Goal: Check status: Check status

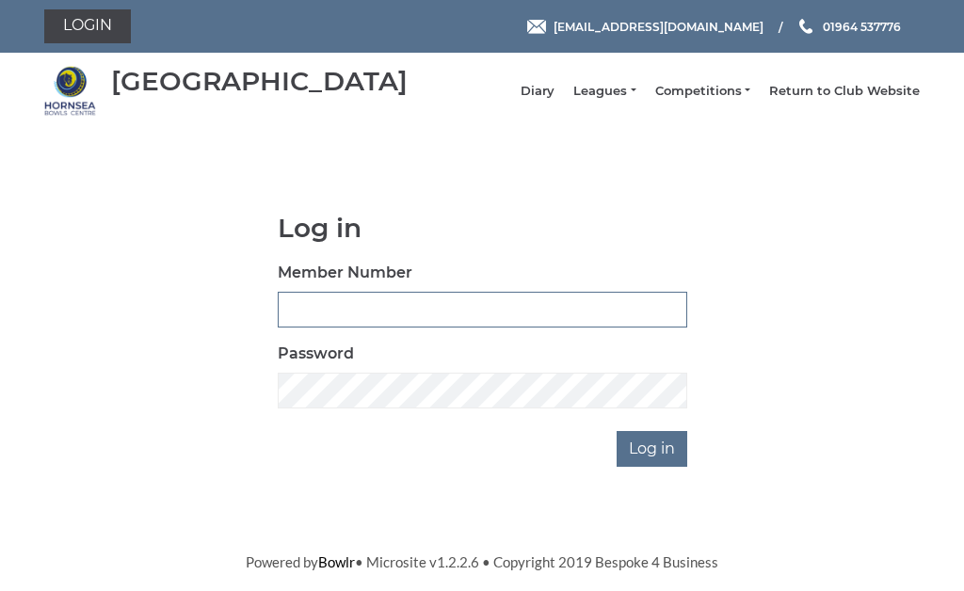
click at [371, 321] on input "Member Number" at bounding box center [482, 310] width 409 height 36
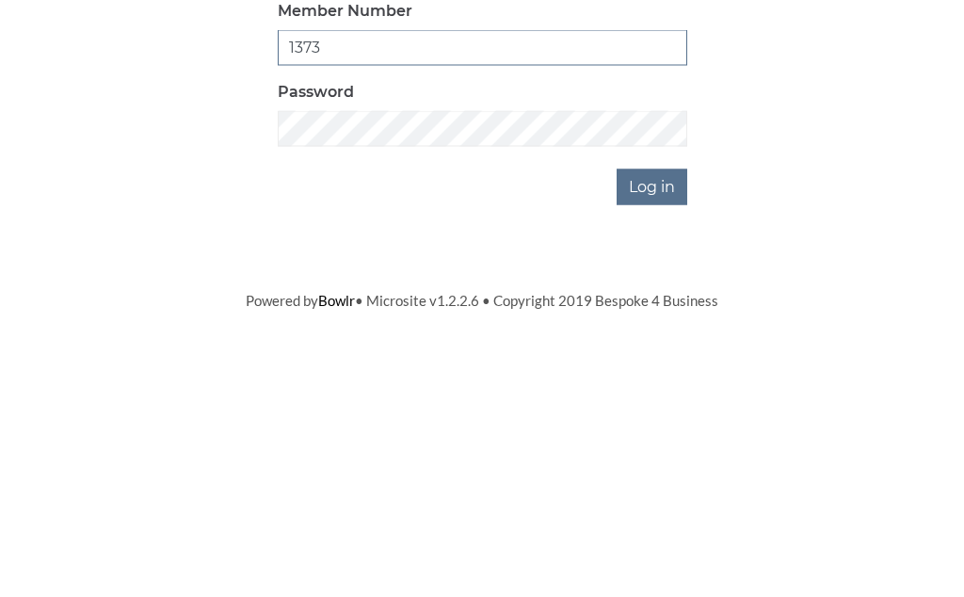
type input "1373"
click at [663, 431] on input "Log in" at bounding box center [651, 449] width 71 height 36
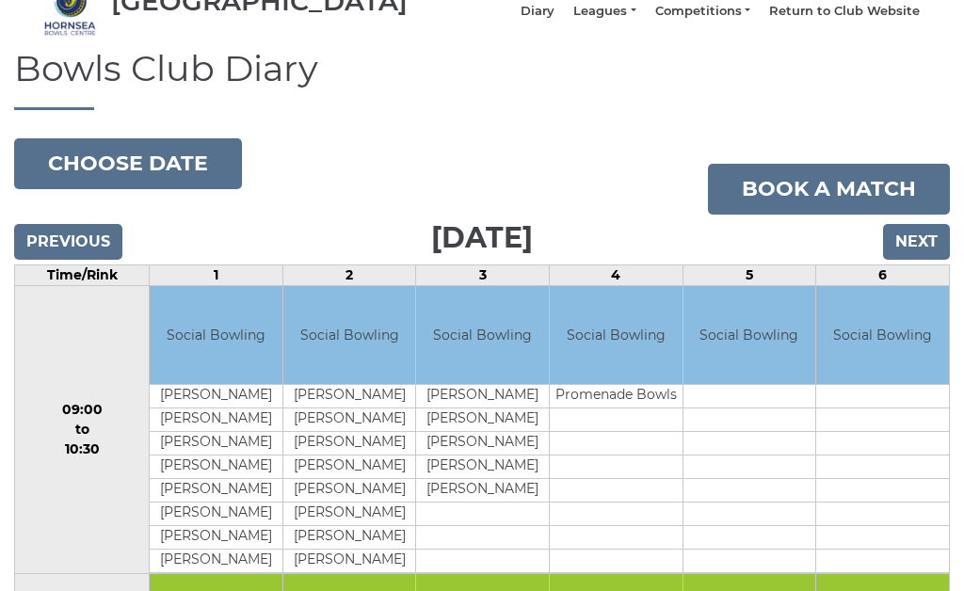
scroll to position [88, 0]
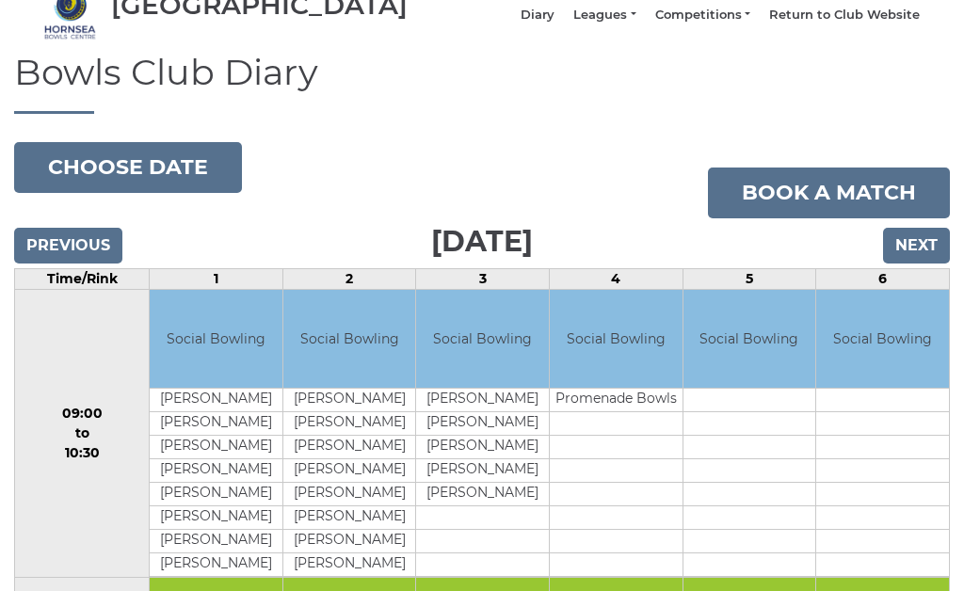
click at [927, 264] on input "Next" at bounding box center [916, 246] width 67 height 36
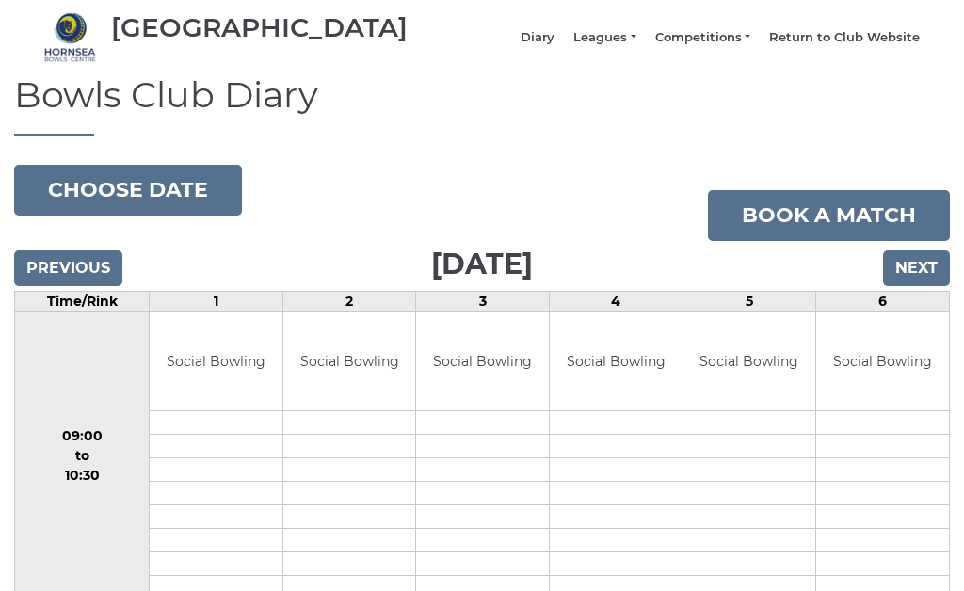
scroll to position [64, 0]
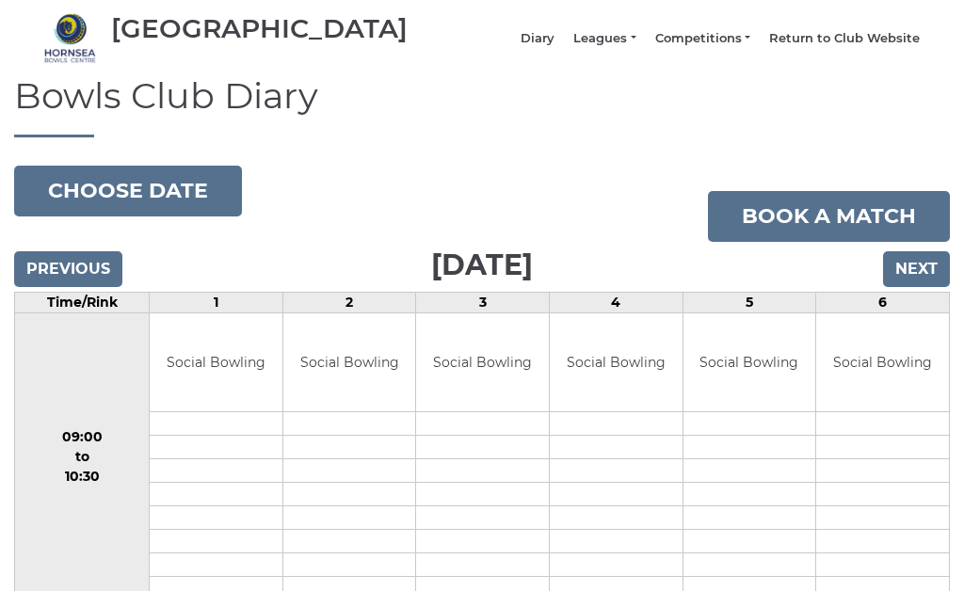
click at [929, 287] on input "Next" at bounding box center [916, 269] width 67 height 36
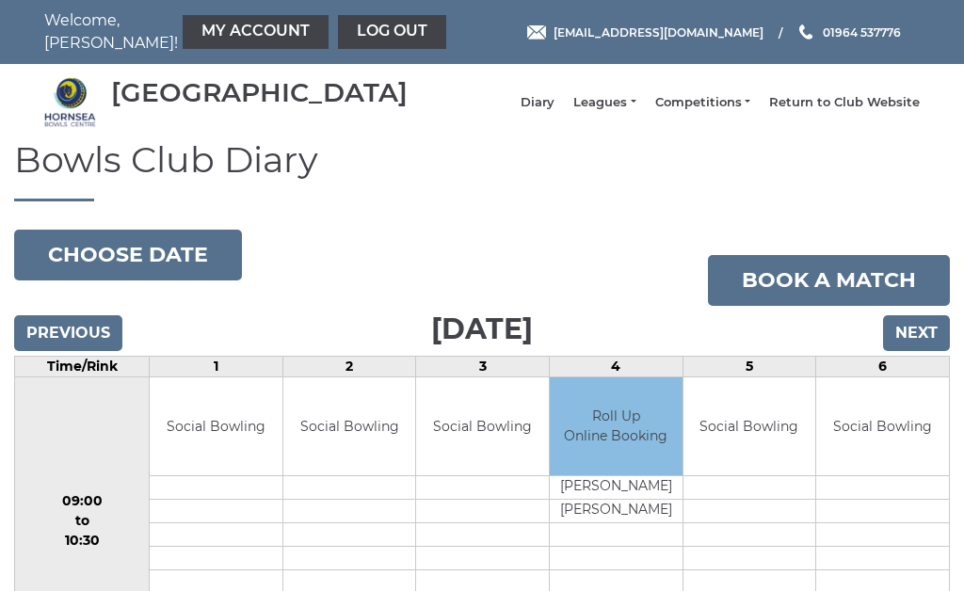
click at [635, 111] on link "Leagues" at bounding box center [604, 102] width 62 height 17
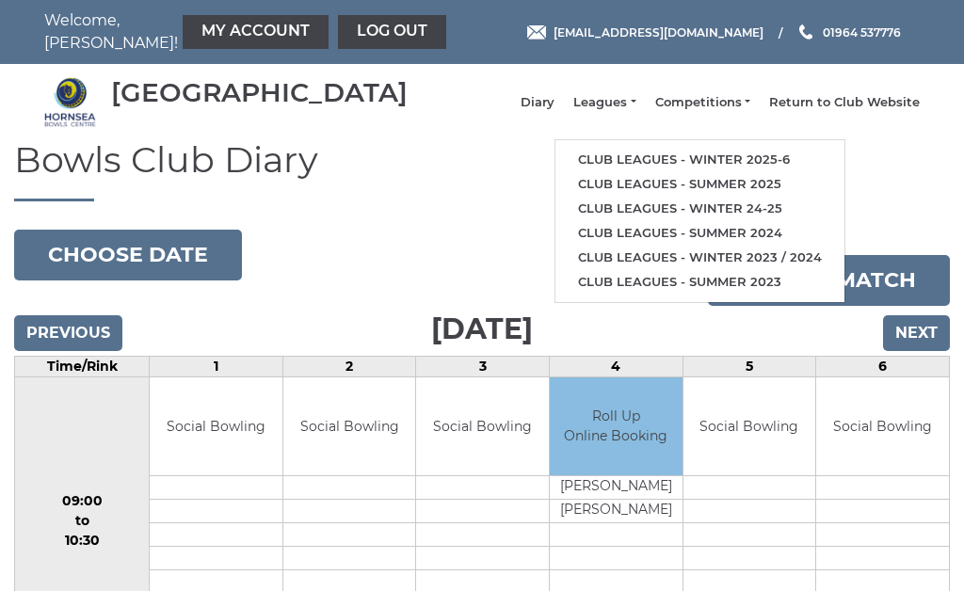
click at [709, 169] on link "Club leagues - Winter 2025-6" at bounding box center [699, 160] width 289 height 24
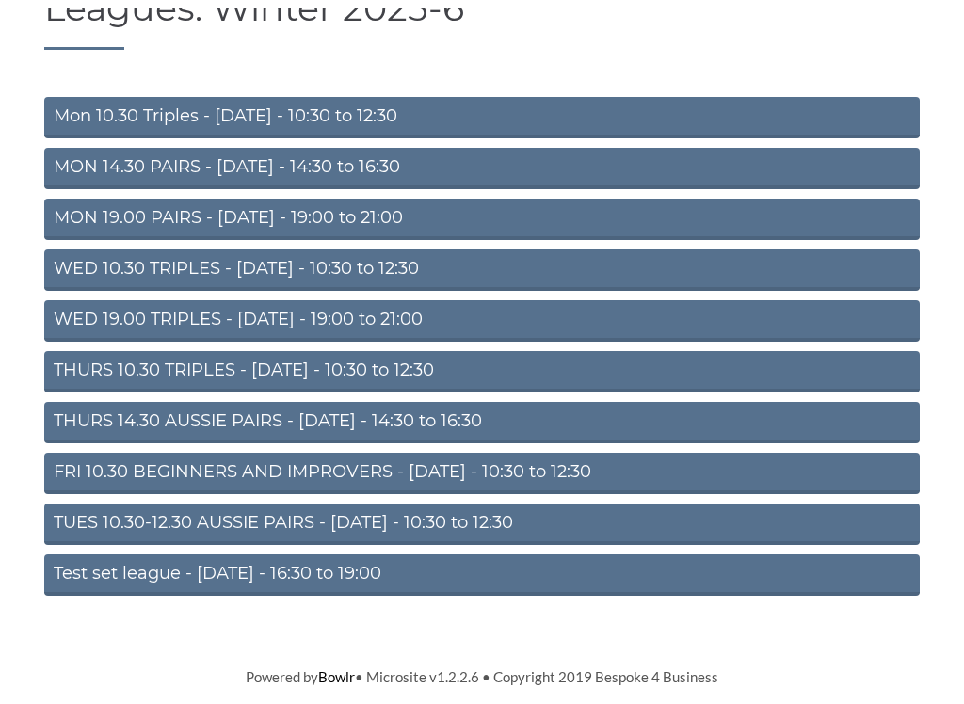
scroll to position [148, 0]
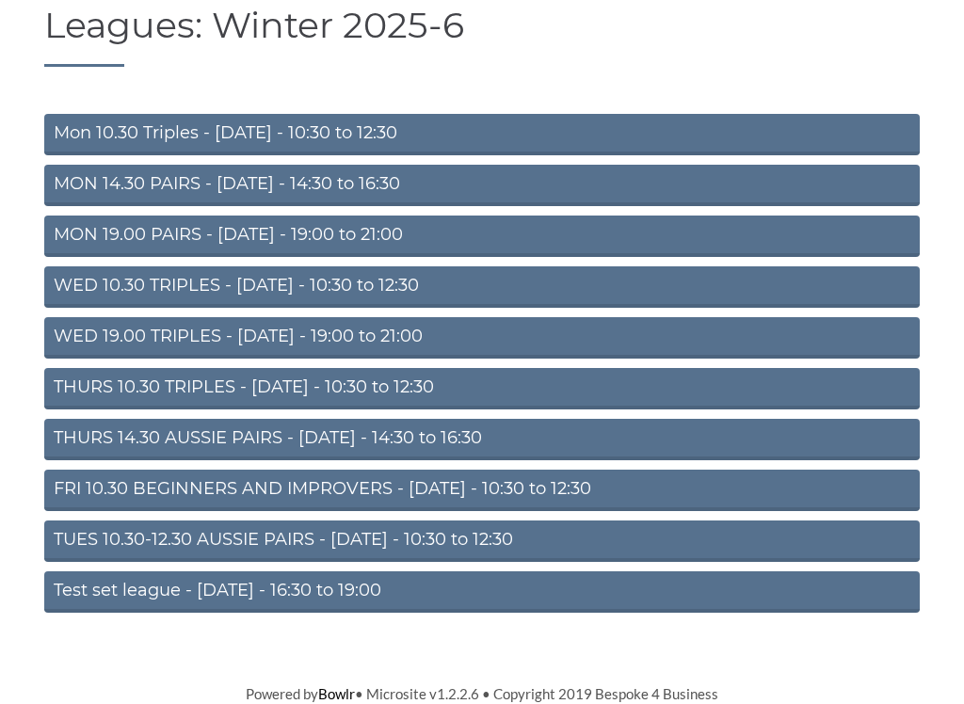
click at [364, 539] on link "TUES 10.30-12.30 AUSSIE PAIRS - [DATE] - 10:30 to 12:30" at bounding box center [481, 540] width 875 height 41
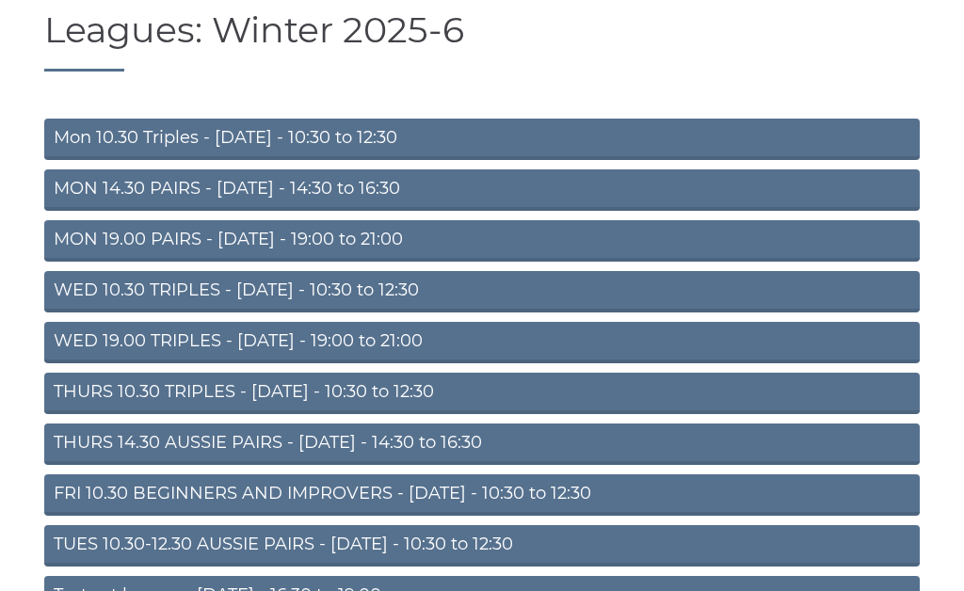
scroll to position [129, 0]
click at [359, 302] on link "WED 10.30 TRIPLES - [DATE] - 10:30 to 12:30" at bounding box center [481, 292] width 875 height 41
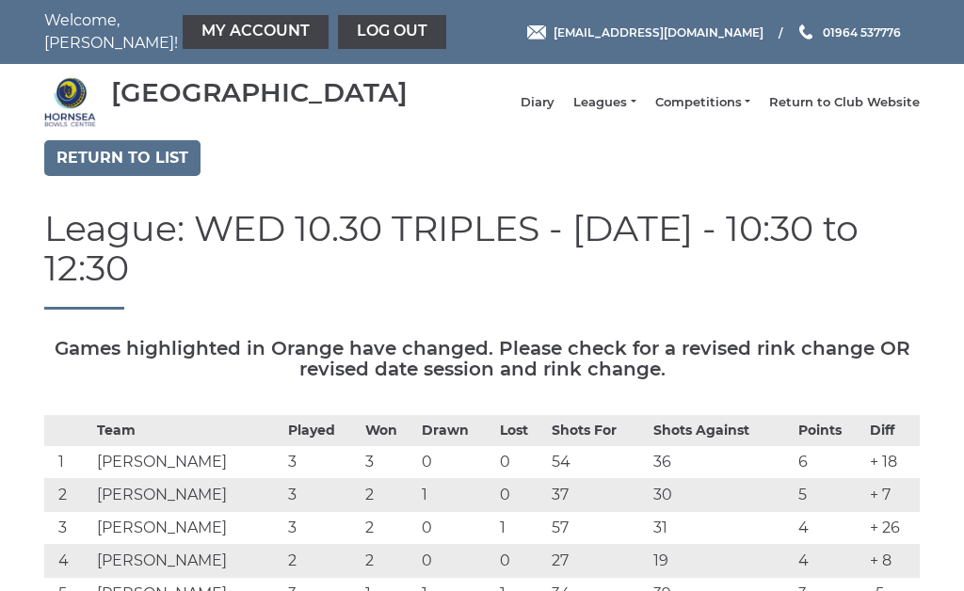
click at [210, 28] on link "My Account" at bounding box center [256, 32] width 146 height 34
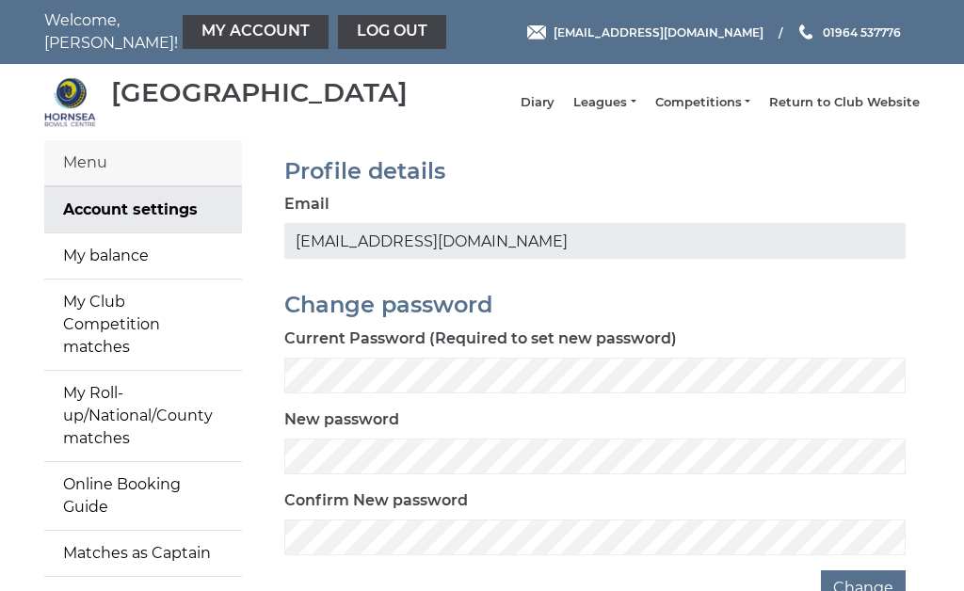
click at [140, 264] on link "My balance" at bounding box center [143, 255] width 198 height 45
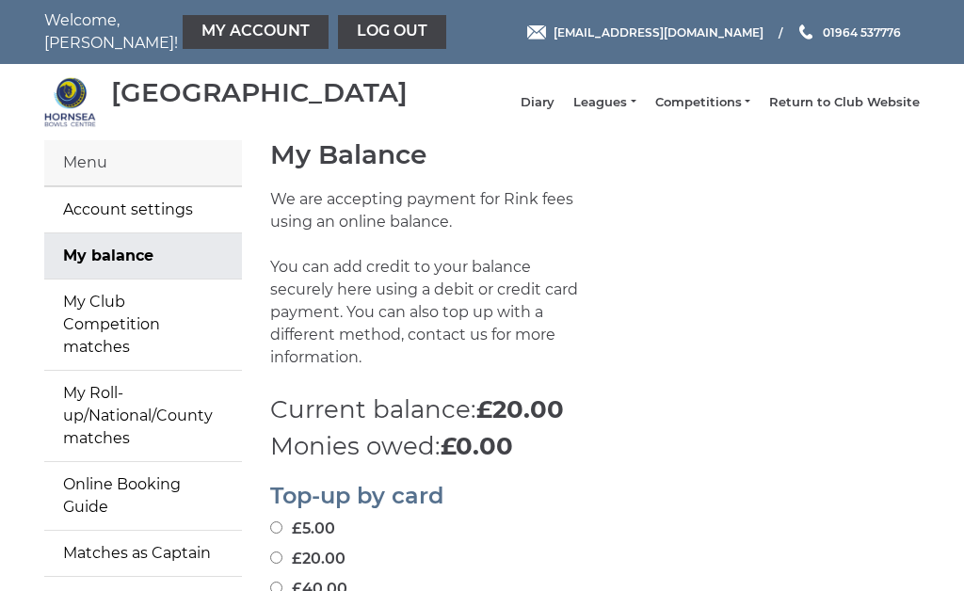
click at [339, 33] on link "Log out" at bounding box center [392, 32] width 108 height 34
